Goal: Task Accomplishment & Management: Manage account settings

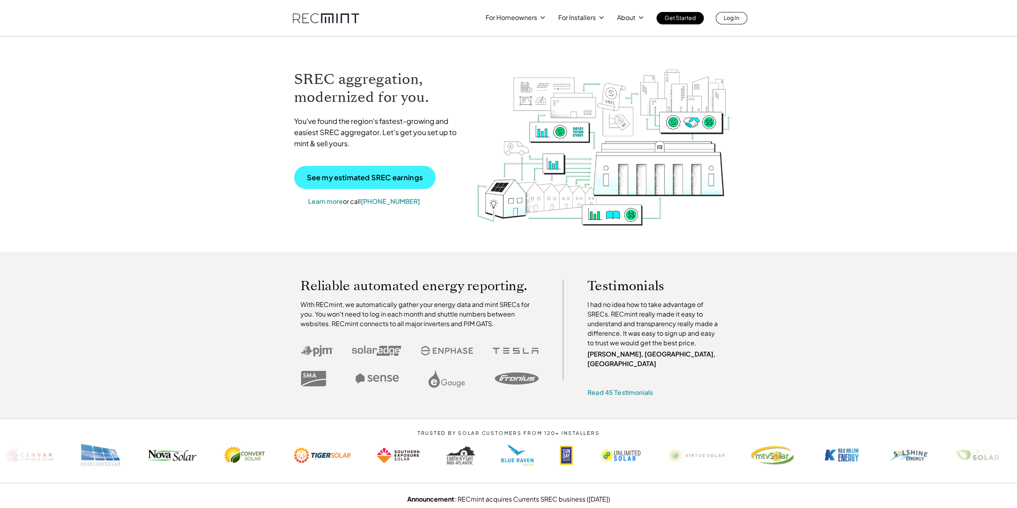
click at [402, 182] on link "See my estimated SREC earnings" at bounding box center [365, 177] width 142 height 23
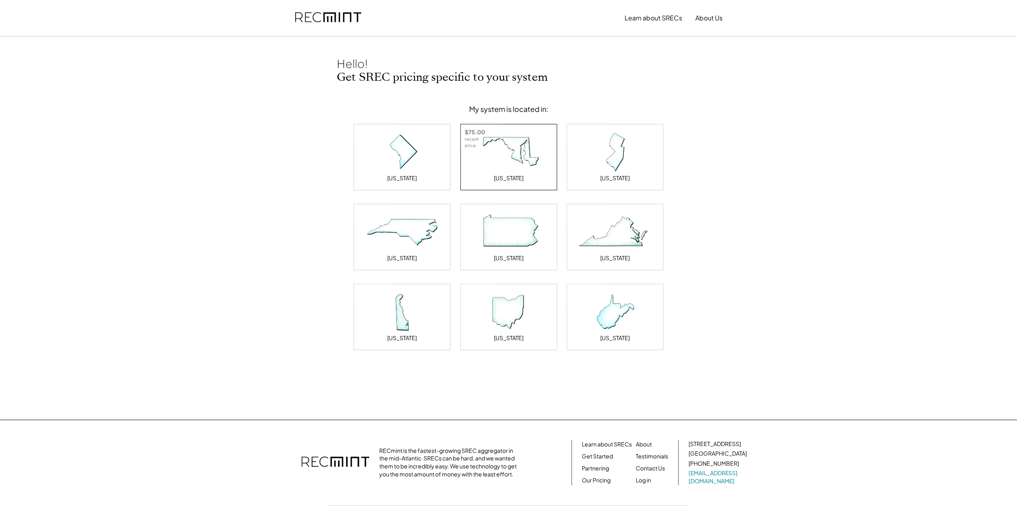
click at [496, 165] on img at bounding box center [509, 152] width 80 height 40
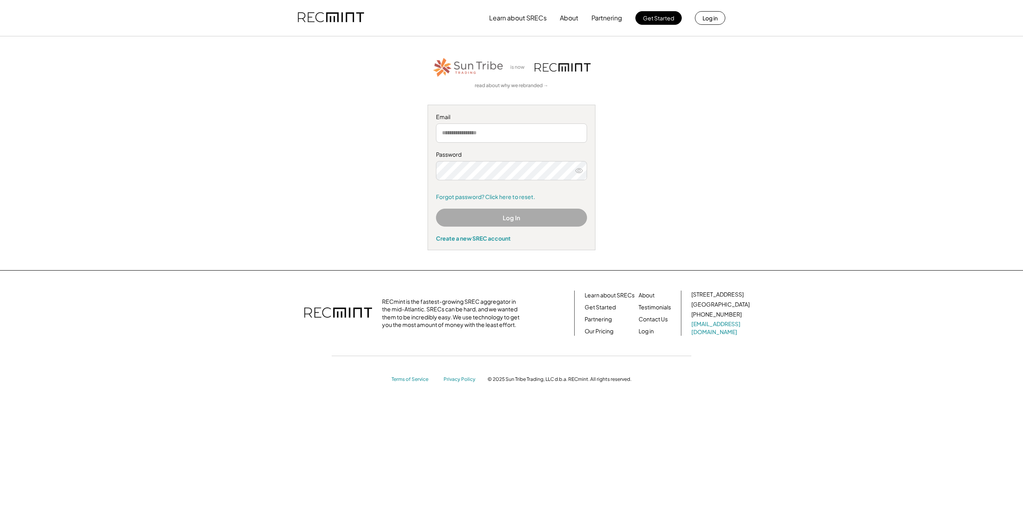
type input "**********"
click at [484, 215] on button "Log In" at bounding box center [511, 218] width 151 height 18
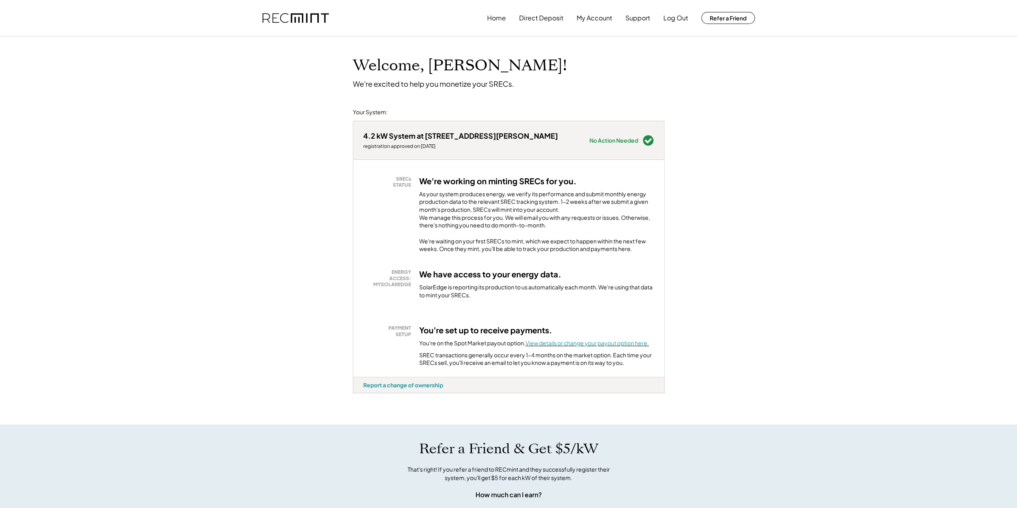
click at [557, 347] on font "View details or change your payout option here." at bounding box center [588, 342] width 124 height 7
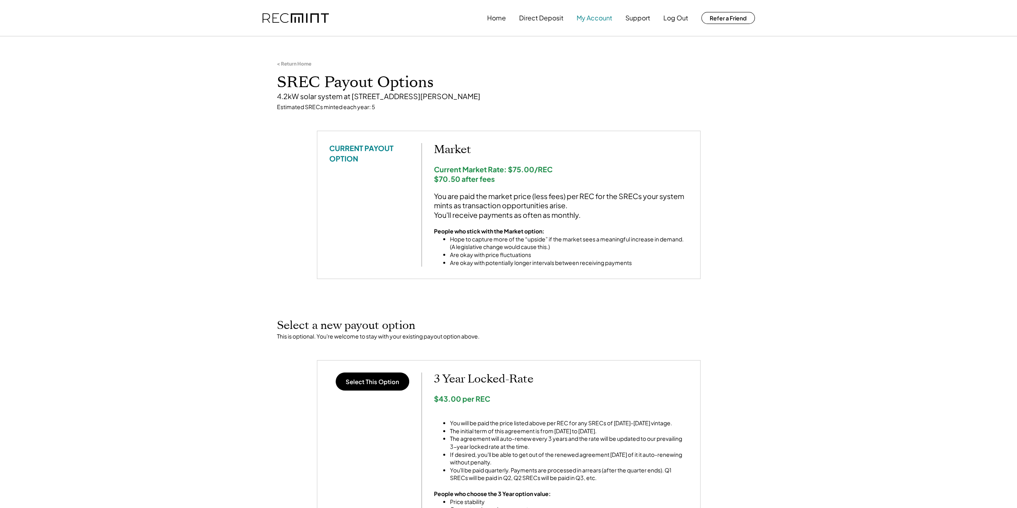
click at [588, 17] on button "My Account" at bounding box center [595, 18] width 36 height 16
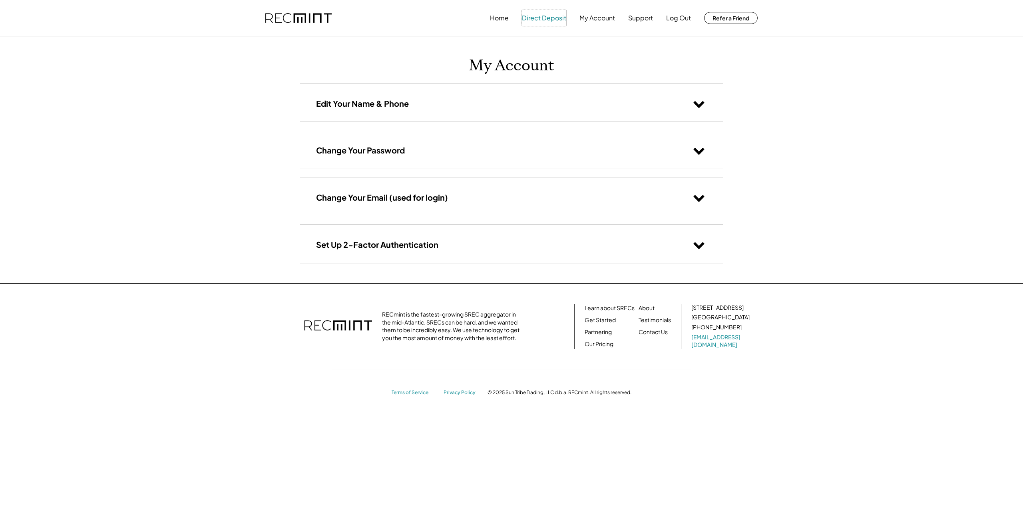
click at [549, 17] on button "Direct Deposit" at bounding box center [544, 18] width 44 height 16
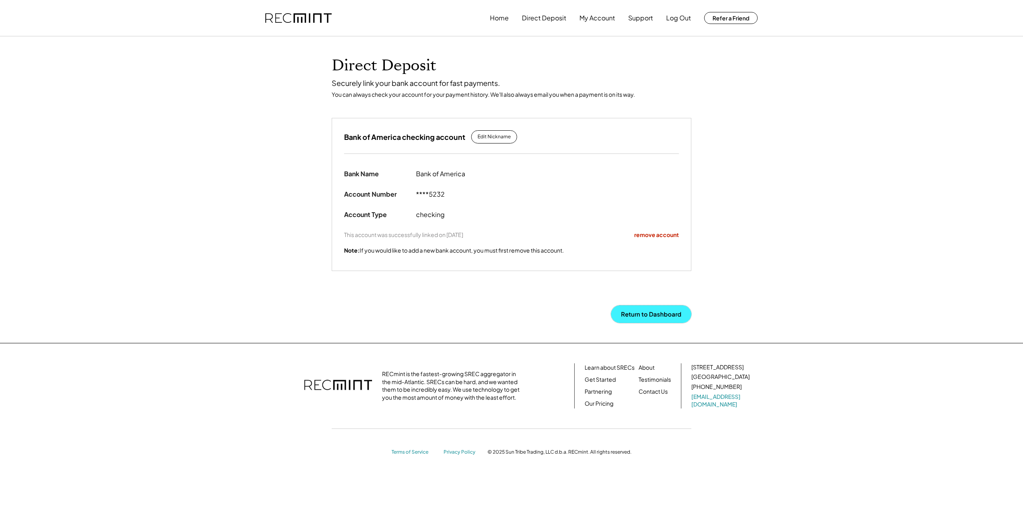
click at [650, 311] on button "Return to Dashboard" at bounding box center [651, 314] width 80 height 18
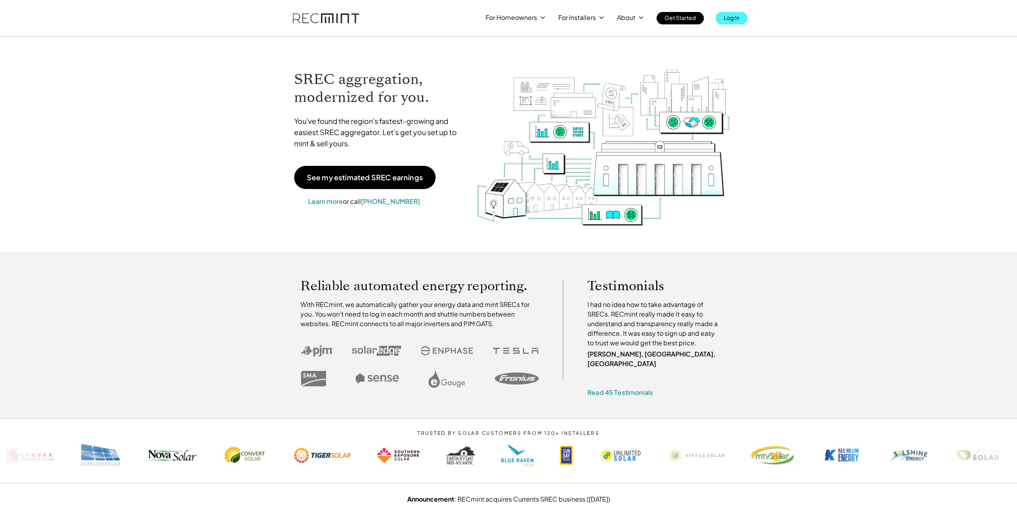
click at [736, 16] on p "Log In" at bounding box center [732, 17] width 16 height 11
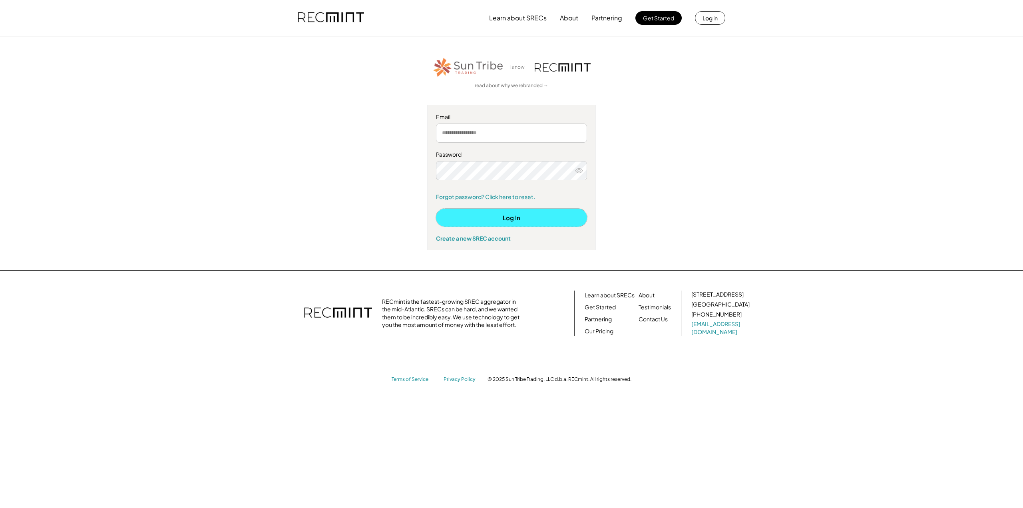
click at [505, 219] on button "Log In" at bounding box center [511, 218] width 151 height 18
